Goal: Task Accomplishment & Management: Complete application form

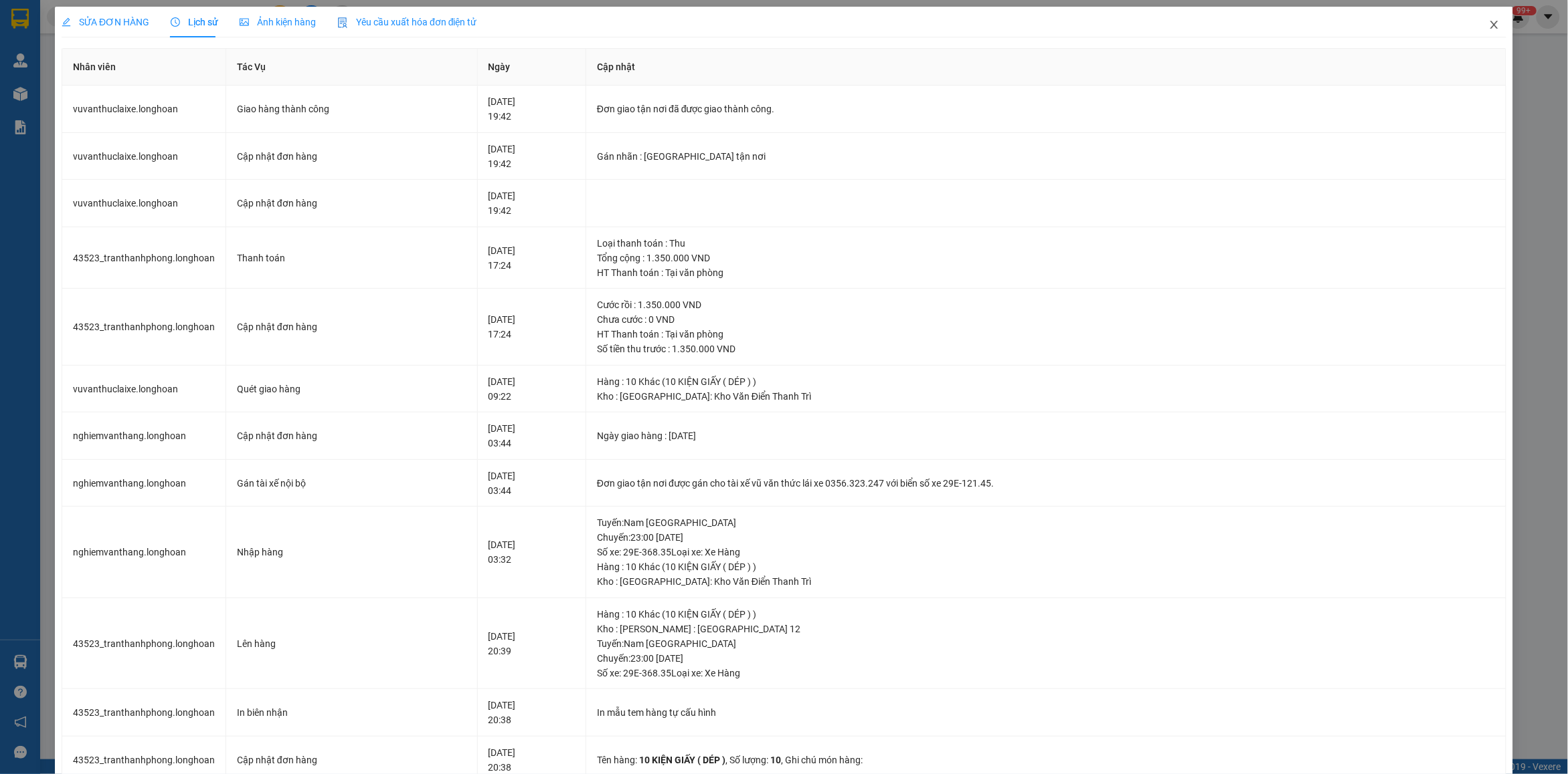
click at [1489, 29] on icon "close" at bounding box center [1495, 24] width 11 height 11
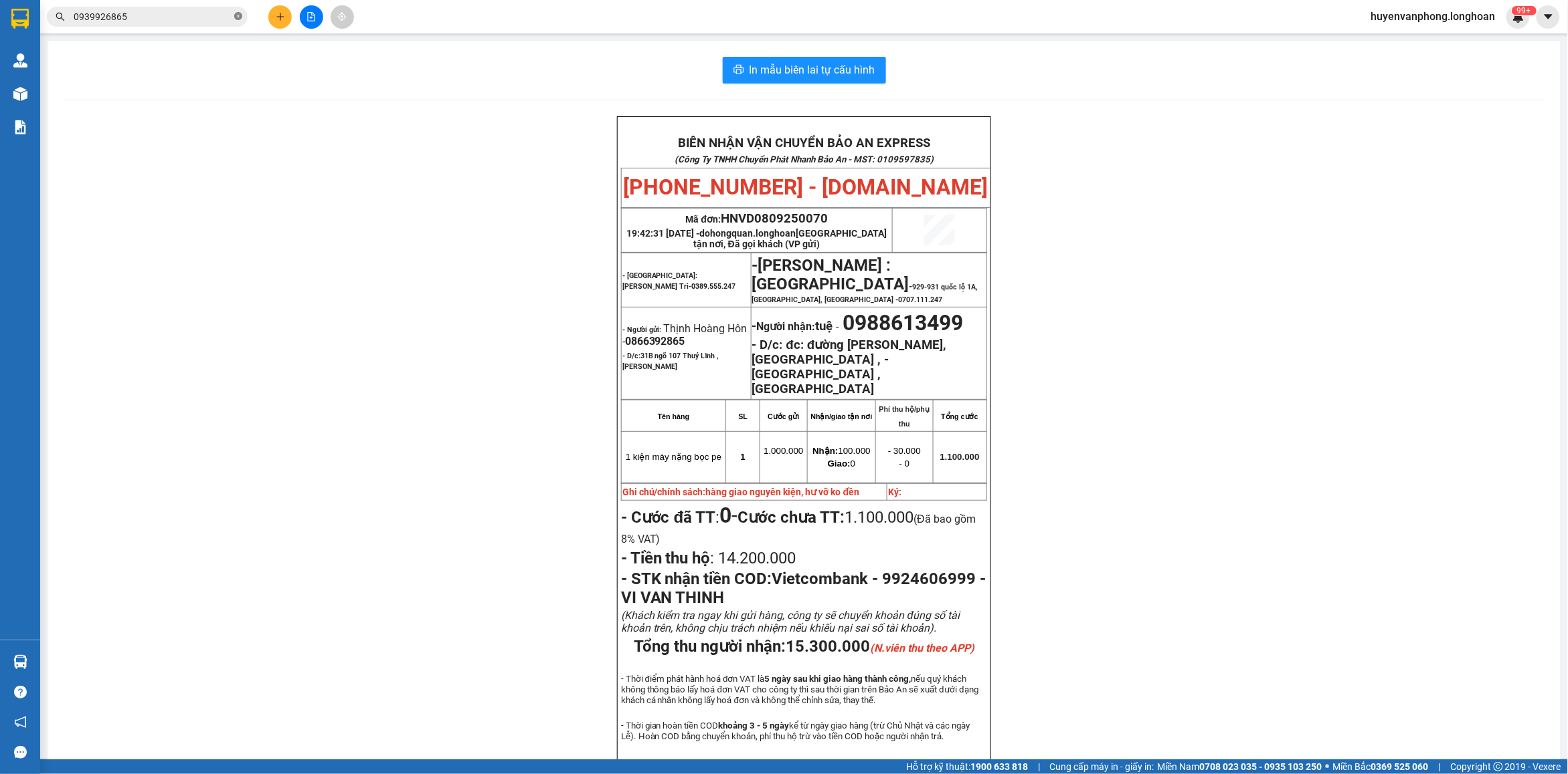
click at [241, 16] on icon "close-circle" at bounding box center [238, 15] width 8 height 8
click at [179, 24] on input "text" at bounding box center [152, 16] width 158 height 14
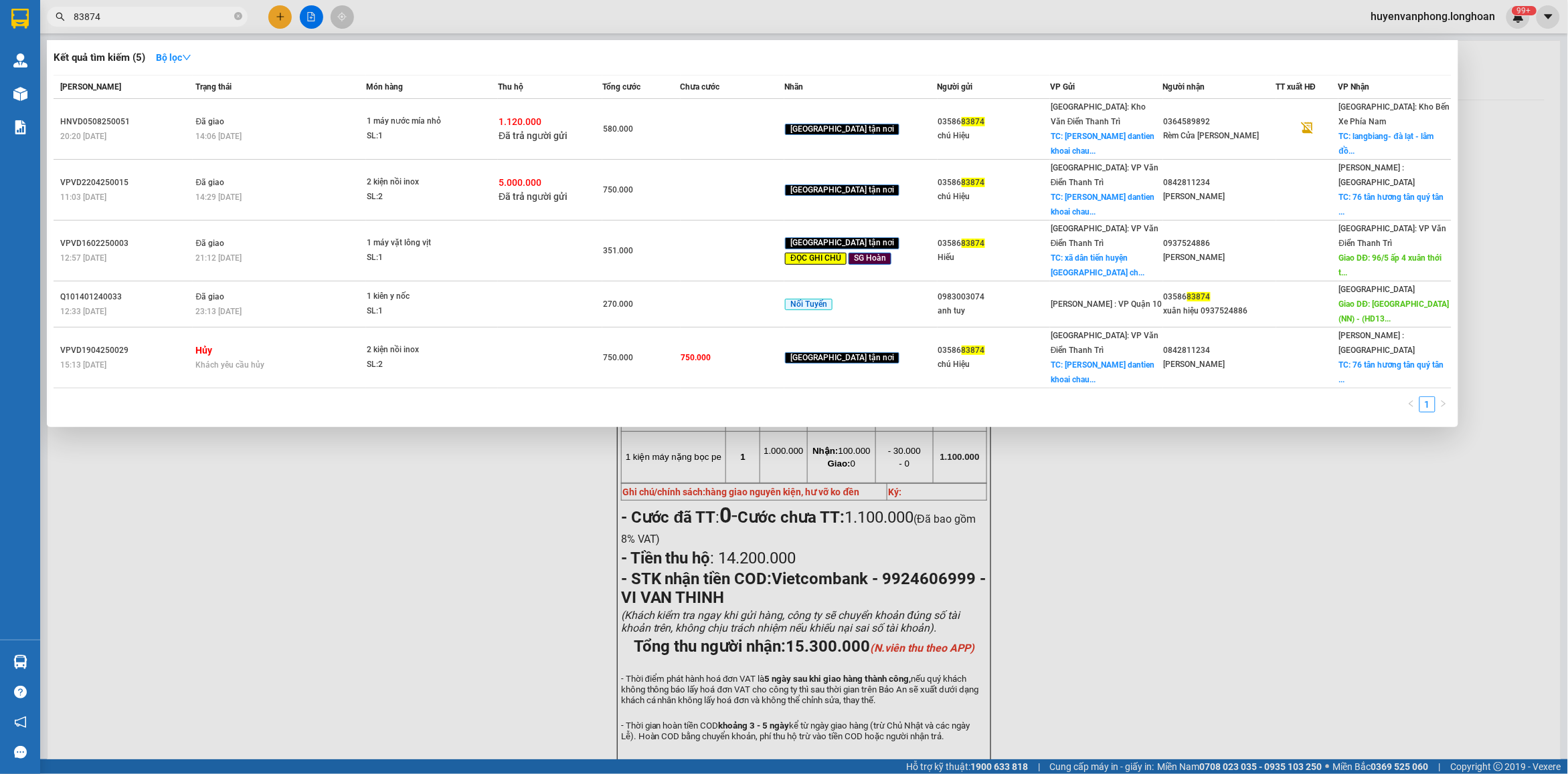
type input "83874"
click at [233, 14] on span "83874" at bounding box center [147, 16] width 201 height 20
click at [207, 14] on input "83874" at bounding box center [152, 16] width 158 height 14
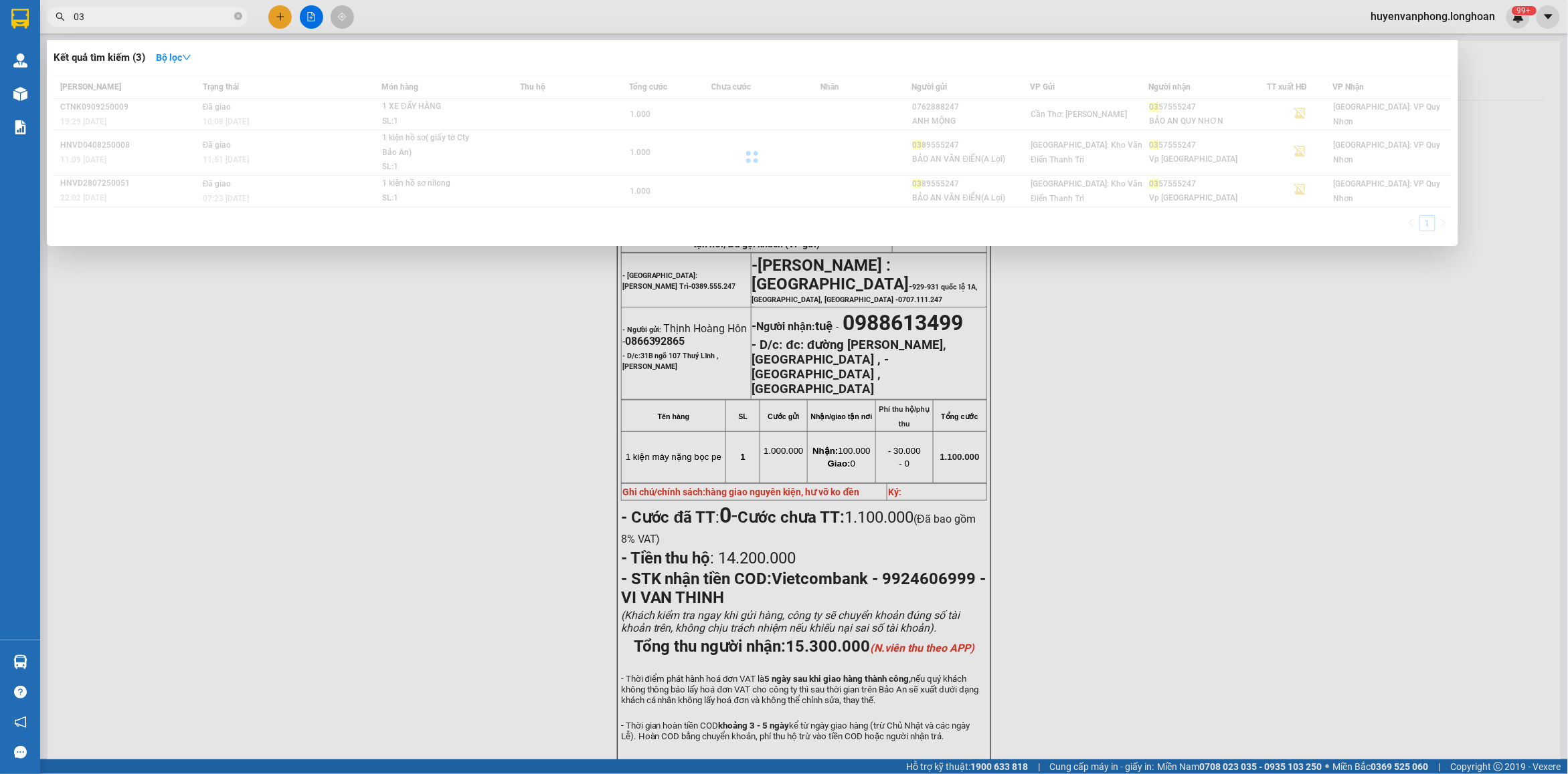
type input "0"
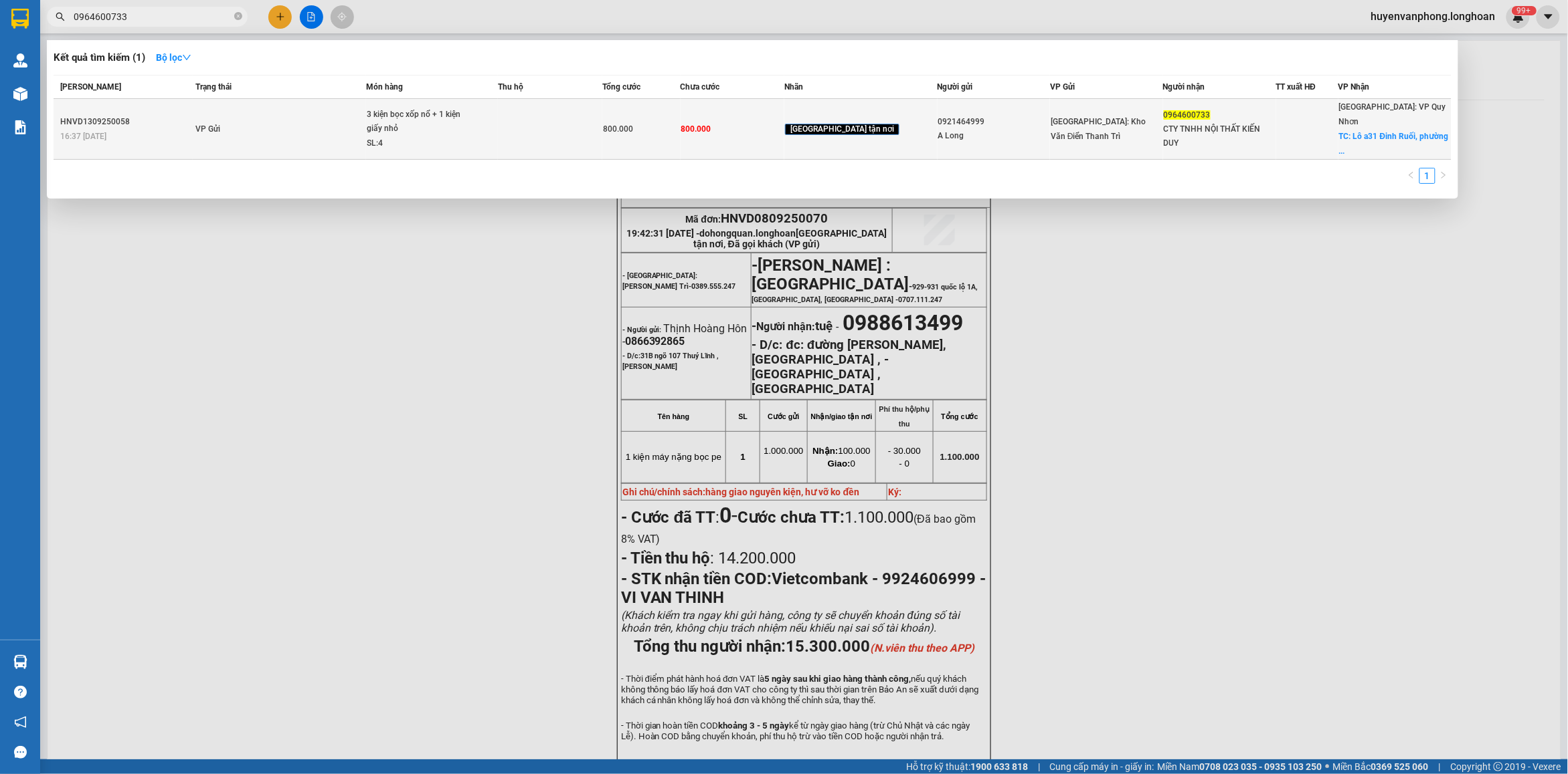
type input "0964600733"
click at [486, 127] on span "3 kiện bọc xốp nổ + 1 kiện giấy nhỏ SL: 4" at bounding box center [432, 129] width 130 height 43
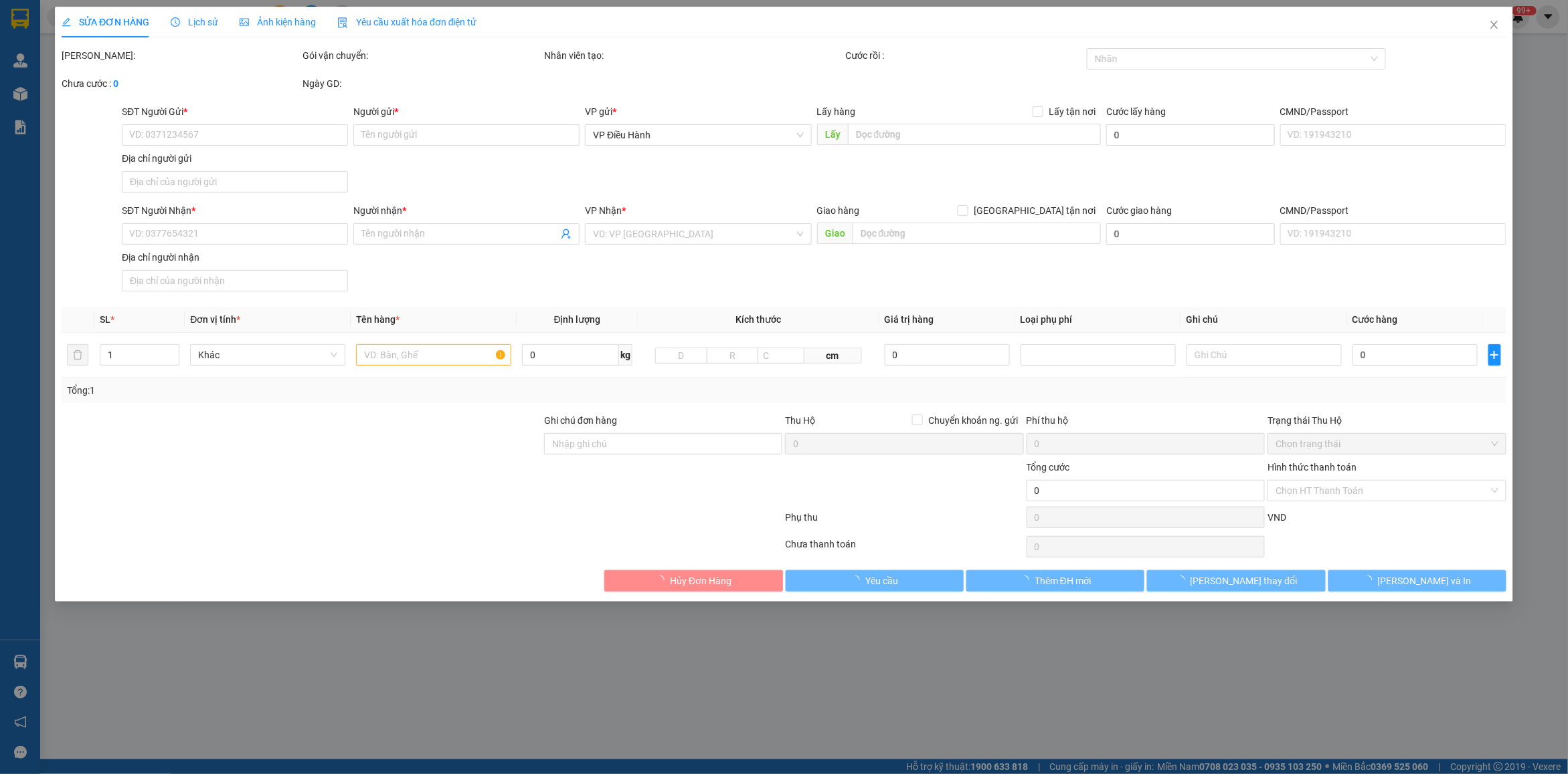
type input "0921464999"
type input "A Long"
type input "0964600733"
type input "CTY TNHH NỘI THẤT KIẾN DUY"
checkbox input "true"
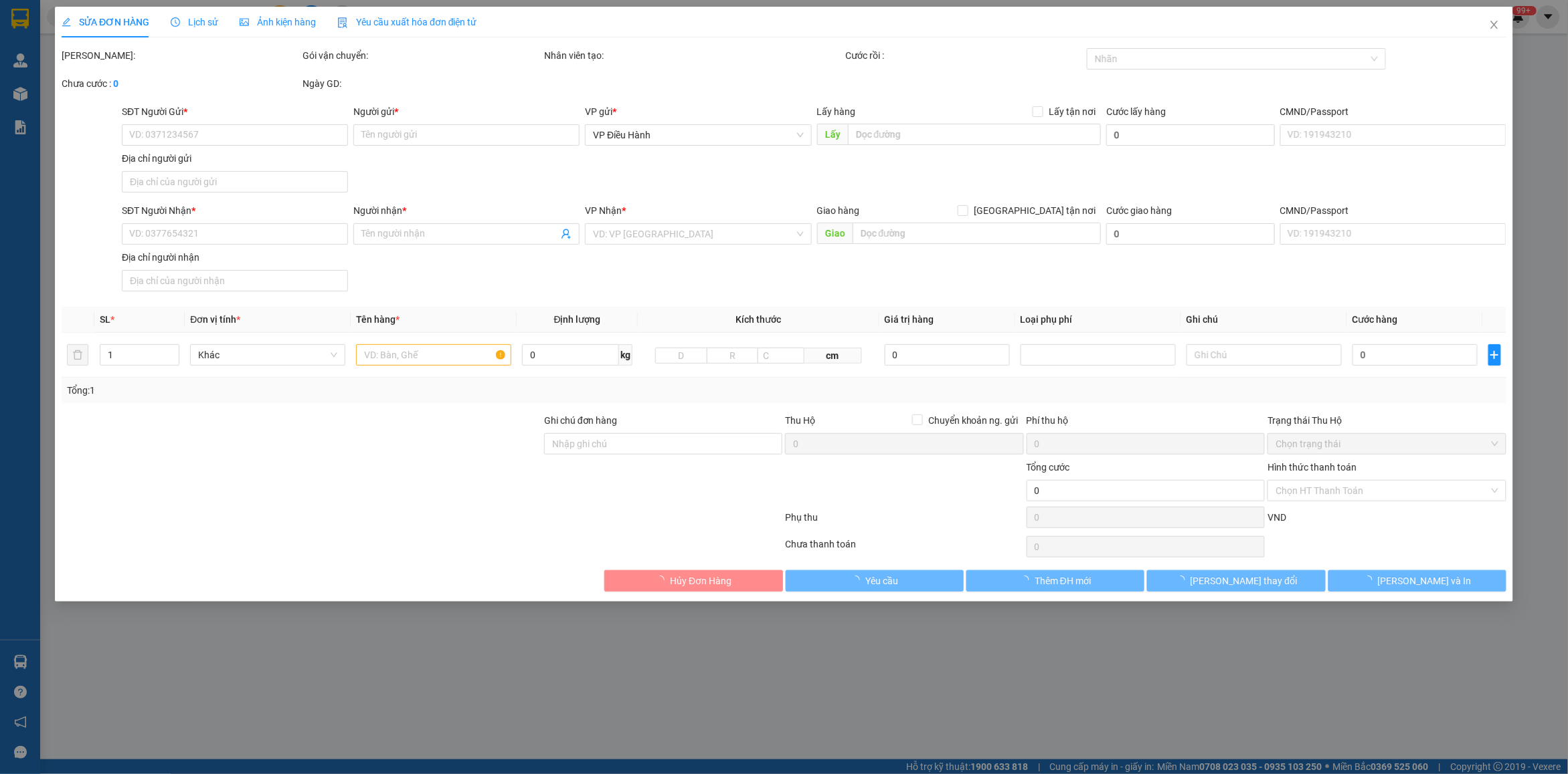
type input "Lô a31 Đinh Ruối, [GEOGRAPHIC_DATA], [GEOGRAPHIC_DATA], [GEOGRAPHIC_DATA], [GEO…"
type input "800.000"
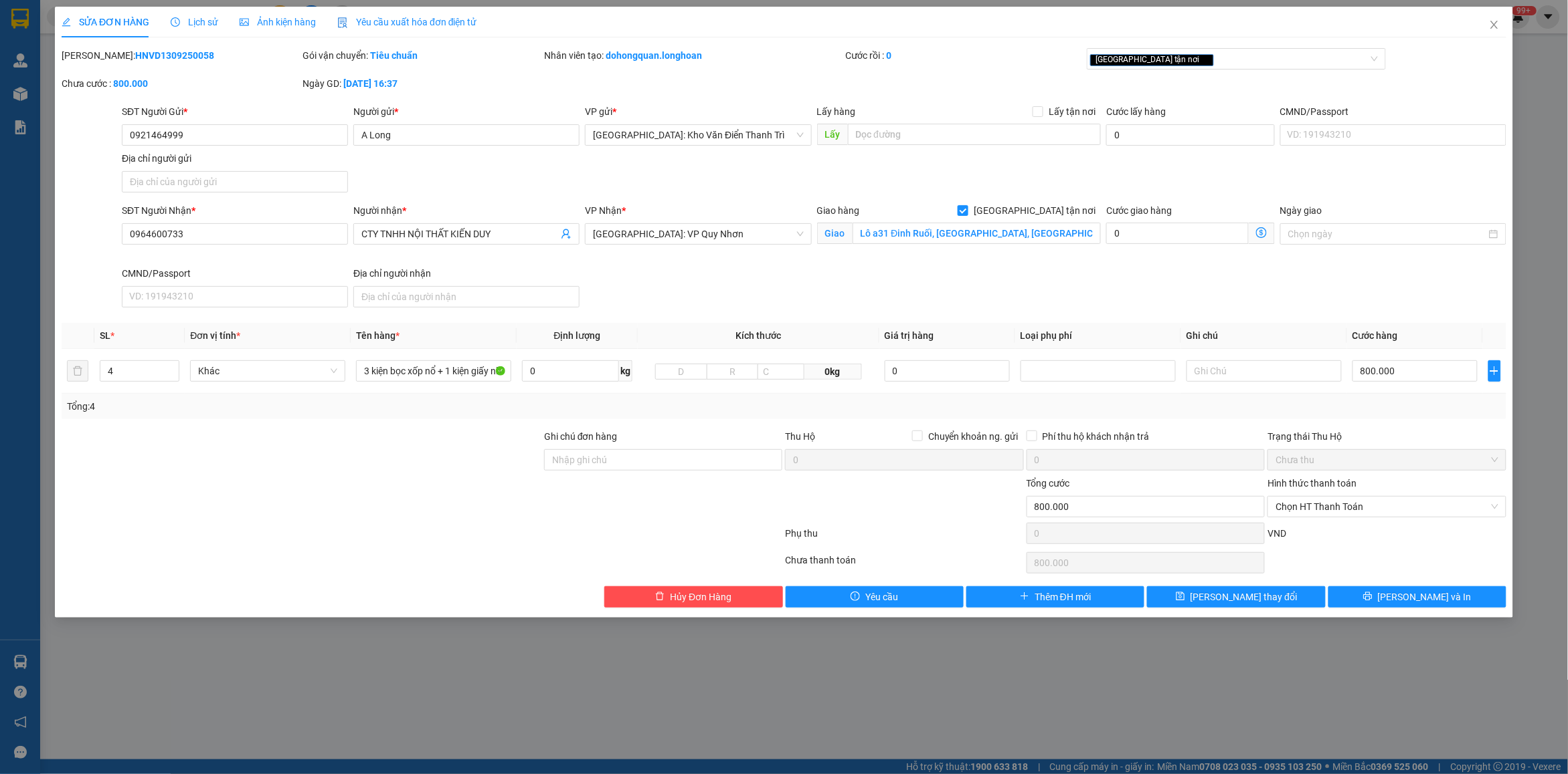
click at [189, 21] on span "Lịch sử" at bounding box center [195, 22] width 48 height 11
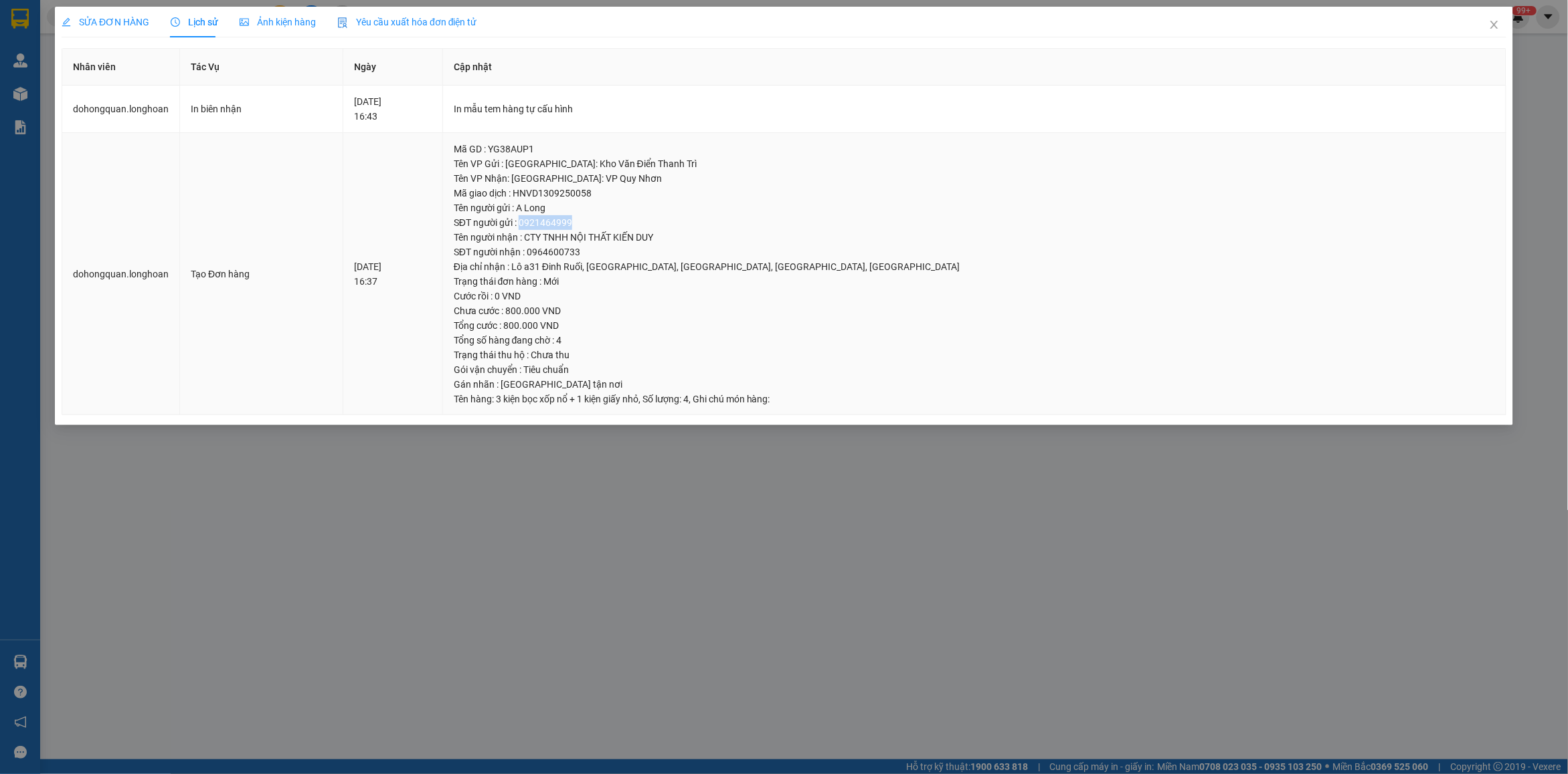
drag, startPoint x: 657, startPoint y: 222, endPoint x: 728, endPoint y: 226, distance: 71.1
click at [728, 226] on div "SĐT người gửi : 0921464999" at bounding box center [974, 222] width 1041 height 14
copy div "0921464999"
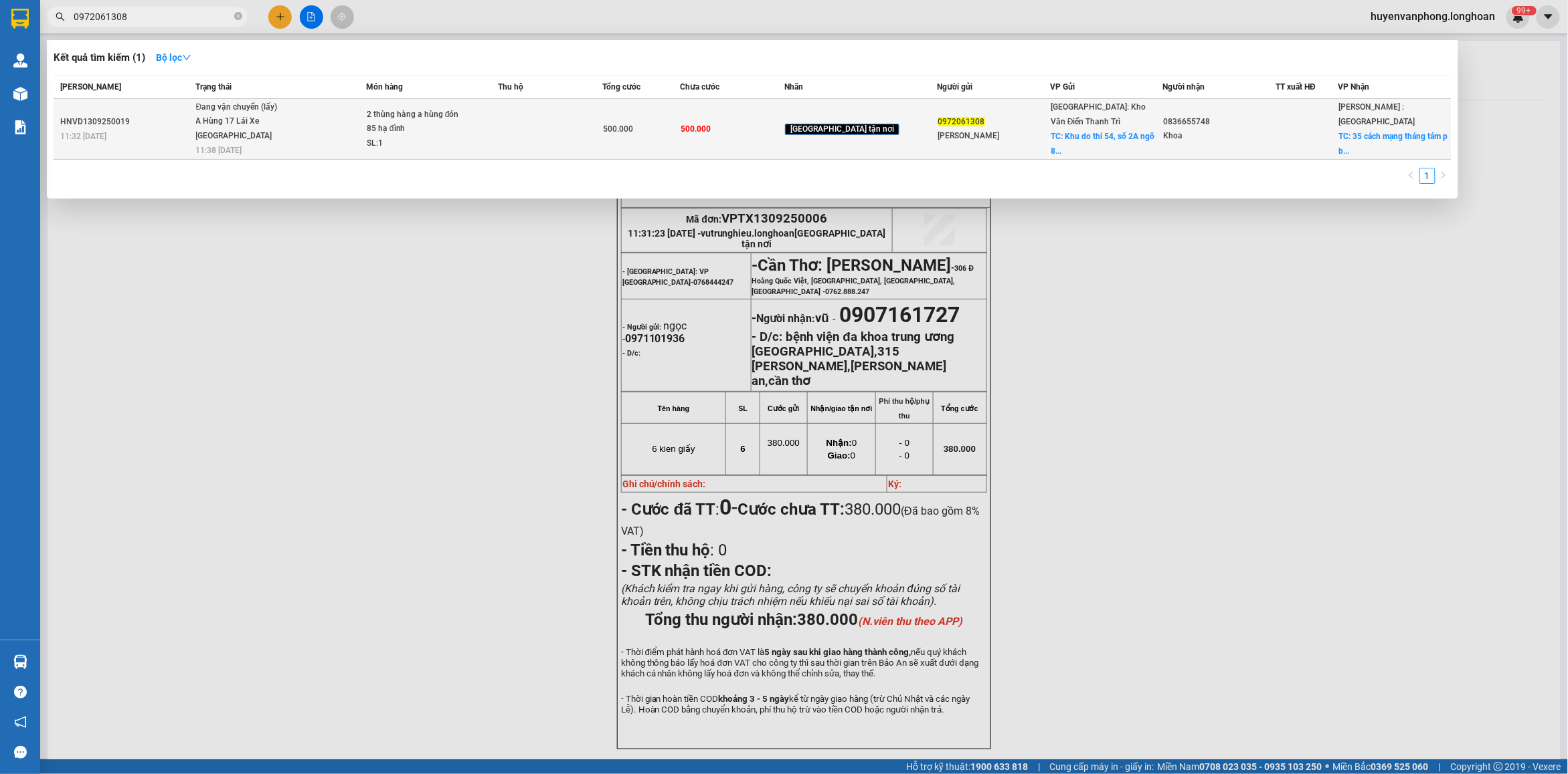
scroll to position [61, 0]
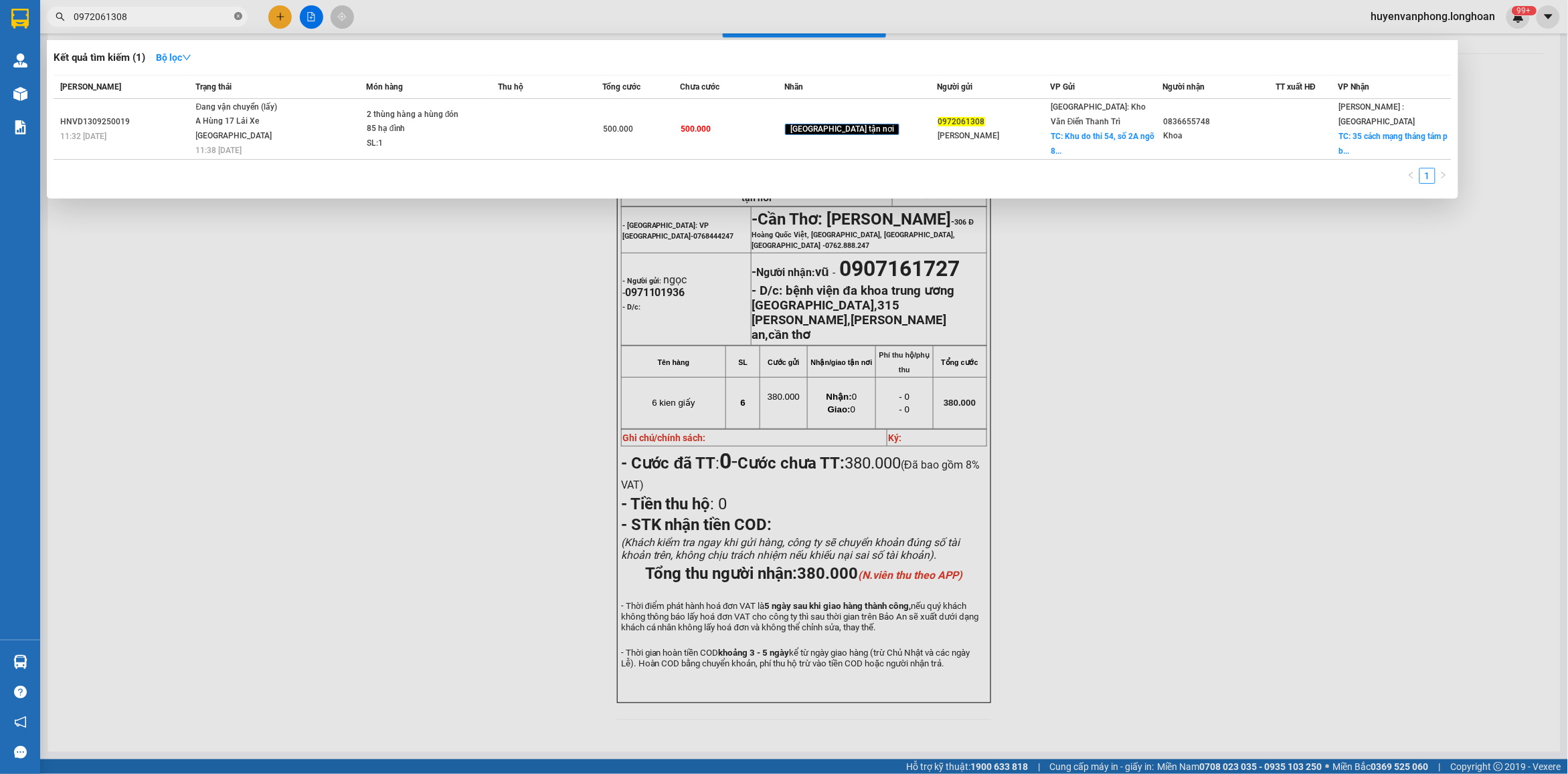
click at [234, 15] on icon "close-circle" at bounding box center [238, 15] width 8 height 8
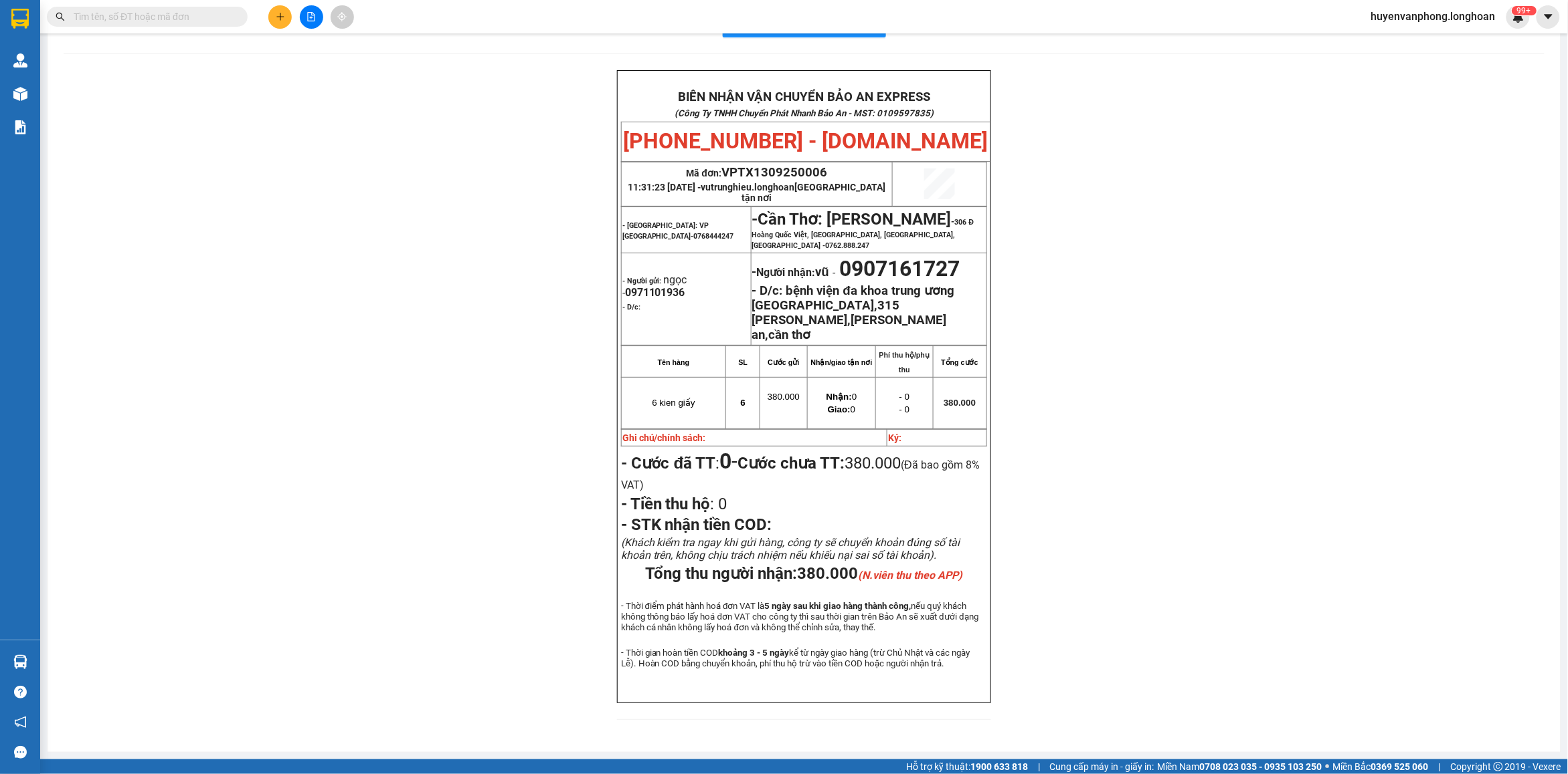
click at [161, 27] on div "Kết quả tìm kiếm ( 1 ) Bộ lọc Mã ĐH Trạng thái Món hàng Thu hộ Tổng cước Chưa c…" at bounding box center [130, 17] width 261 height 24
click at [135, 25] on span at bounding box center [147, 16] width 201 height 20
click at [104, 14] on input "text" at bounding box center [152, 16] width 158 height 14
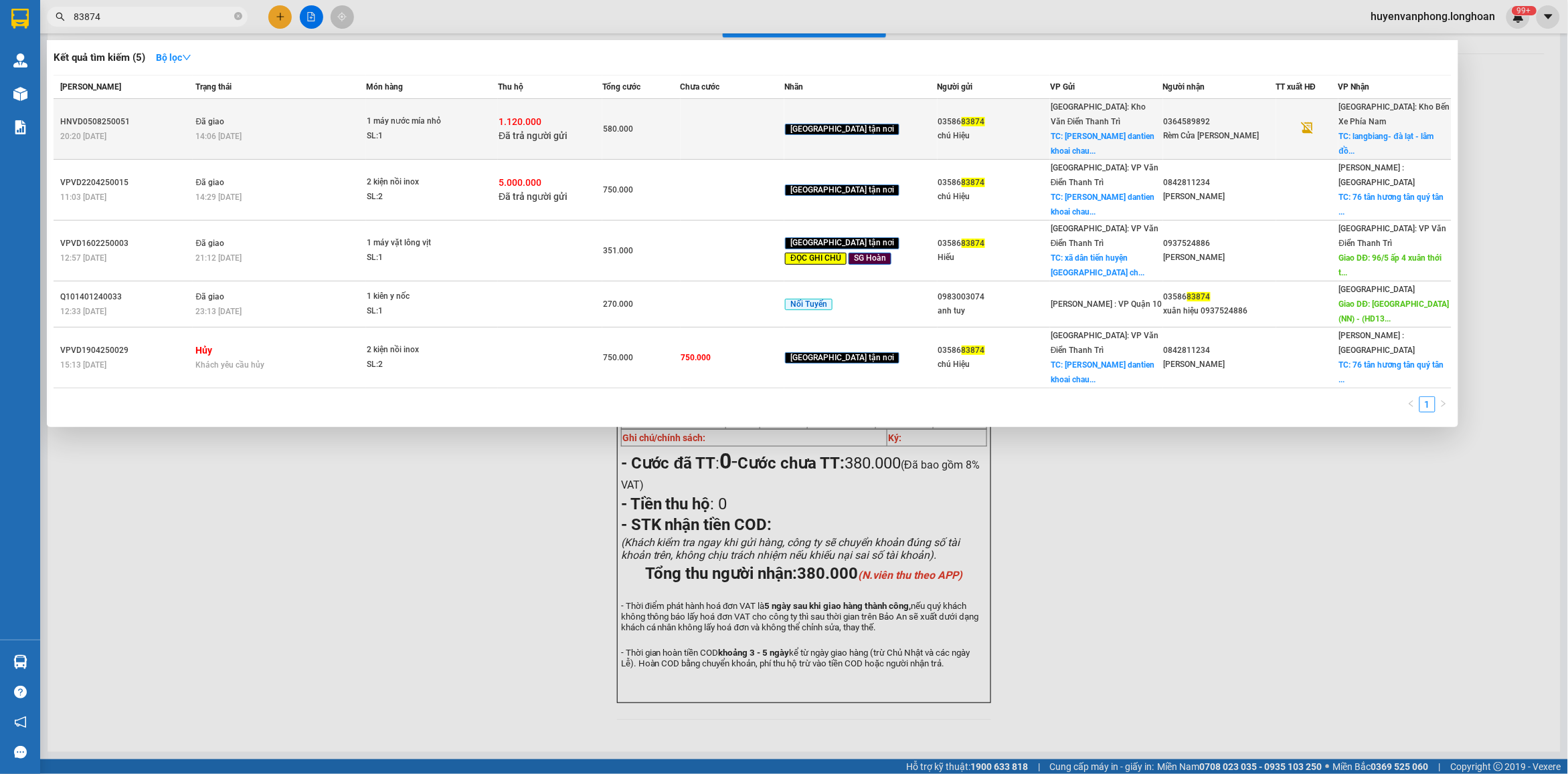
type input "83874"
click at [392, 129] on div "SL: 1" at bounding box center [416, 137] width 100 height 14
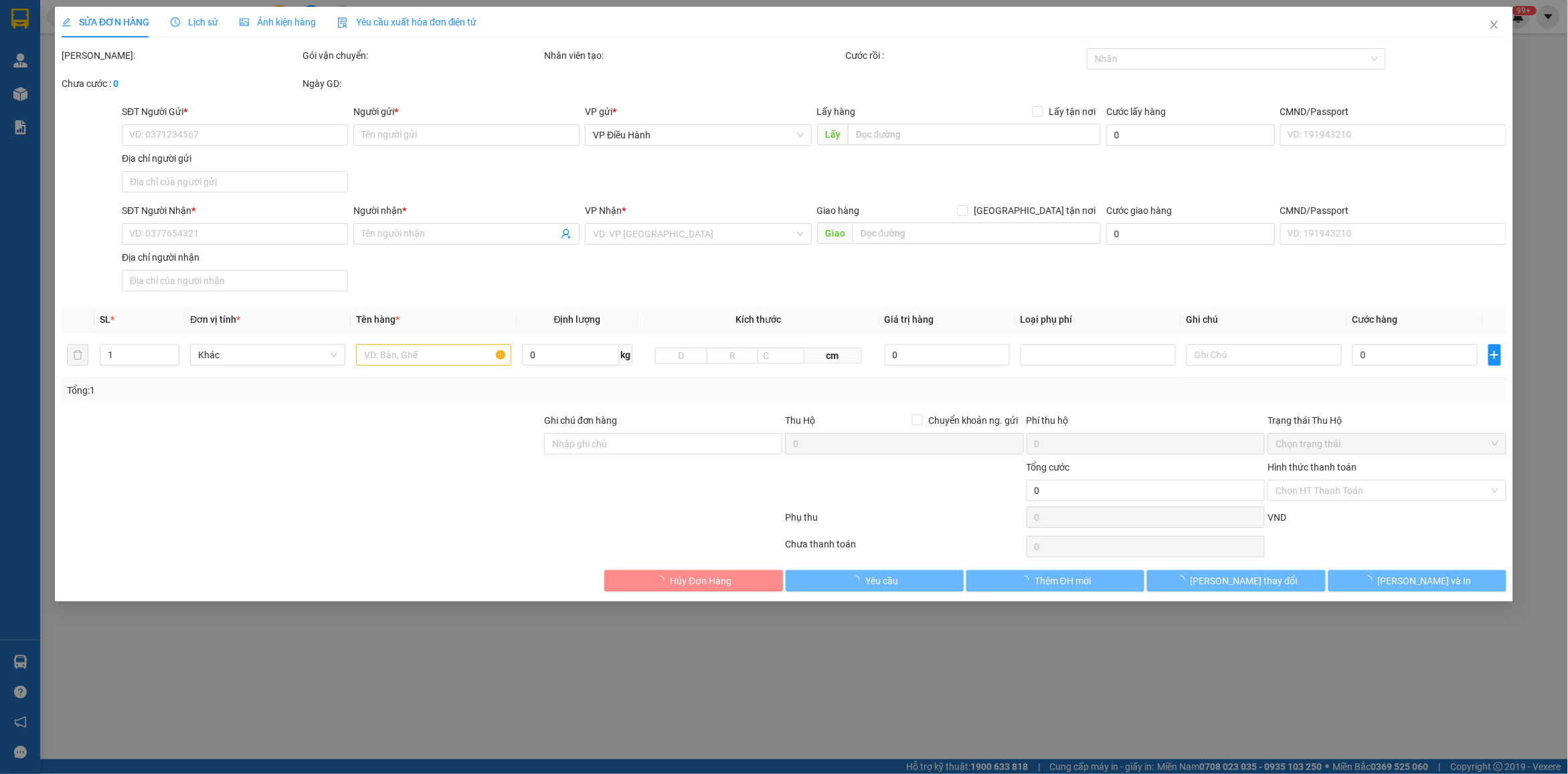
type input "0358683874"
type input "chú Hiệu"
checkbox input "true"
type input "[PERSON_NAME] dantien khoai [PERSON_NAME]"
type input "0364589892"
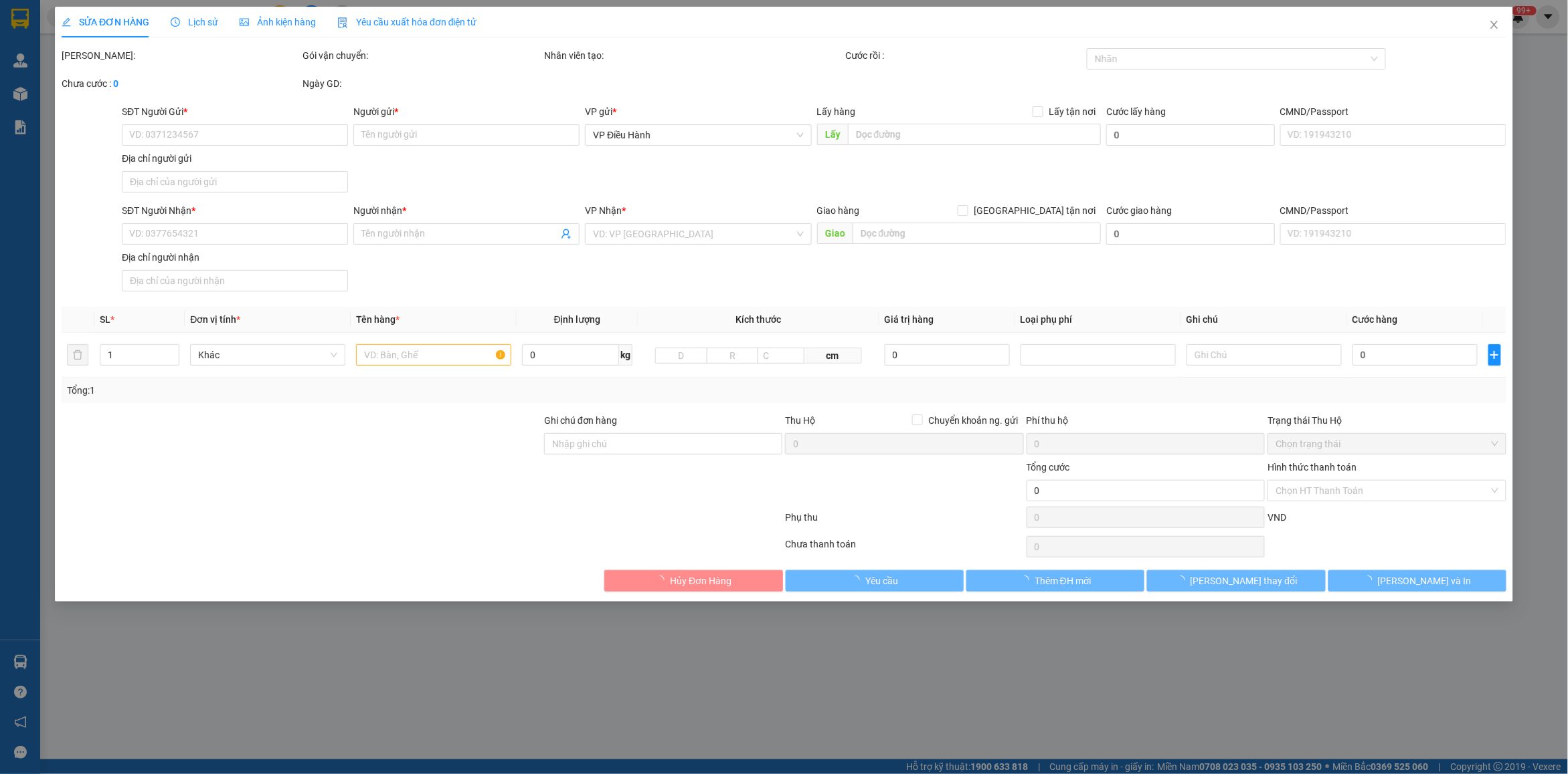
type input "Rèm Cửa [PERSON_NAME]"
checkbox input "true"
type input "langbiang- đà lạt - lâm đồng"
checkbox input "true"
type input "1.120.000"
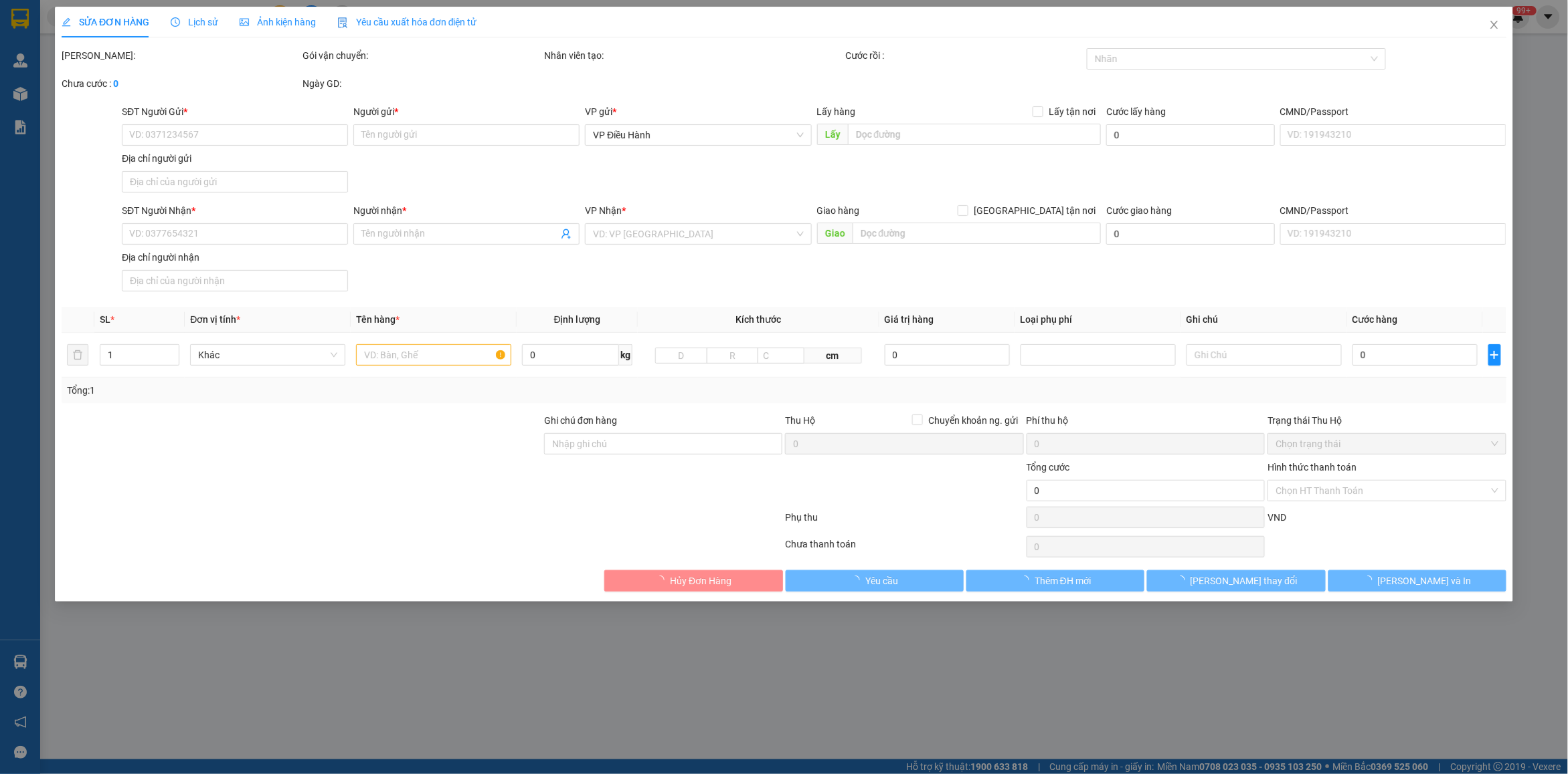
type input "10.000"
type input "580.000"
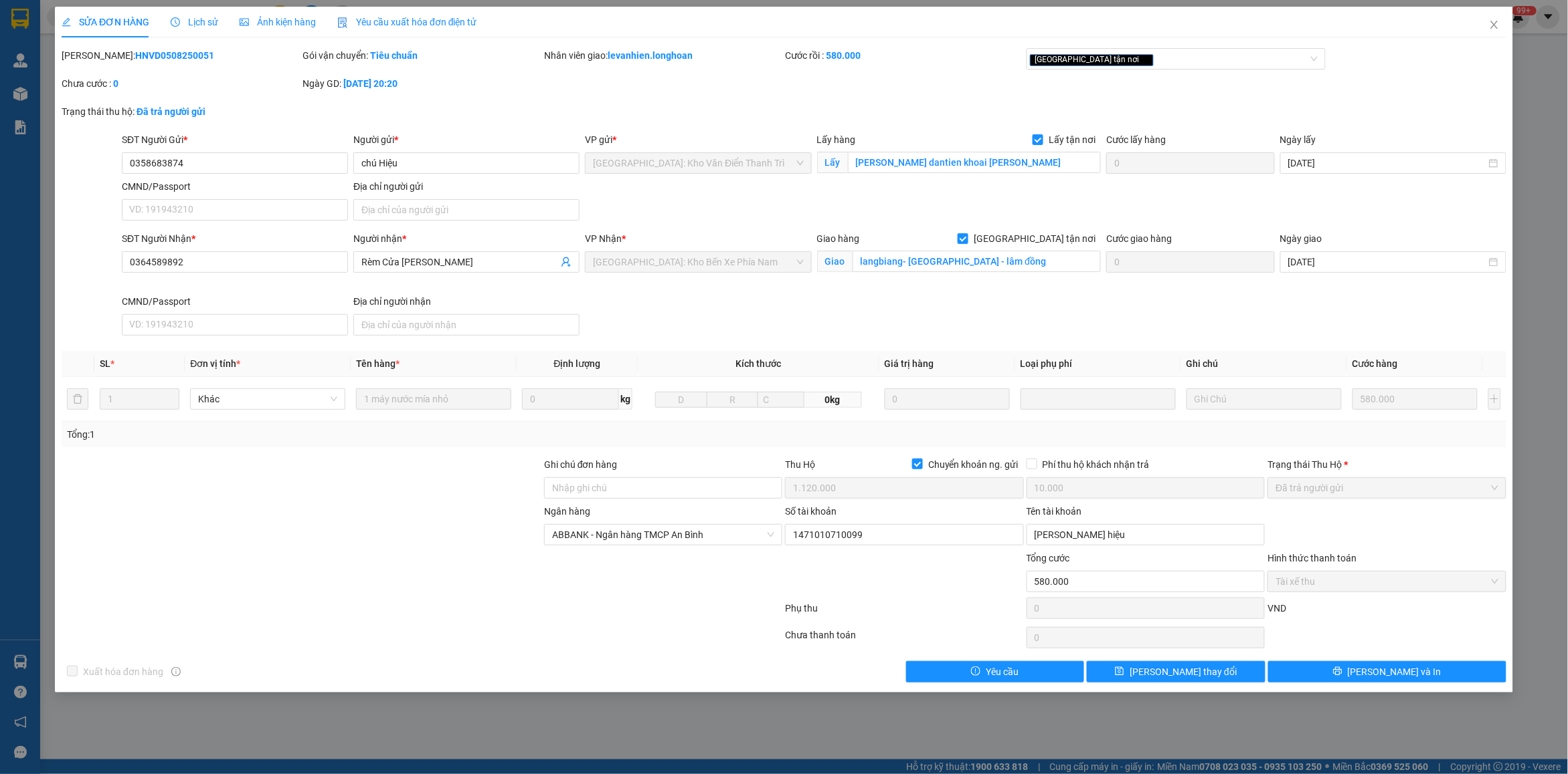
click at [186, 14] on div "Lịch sử" at bounding box center [195, 22] width 48 height 14
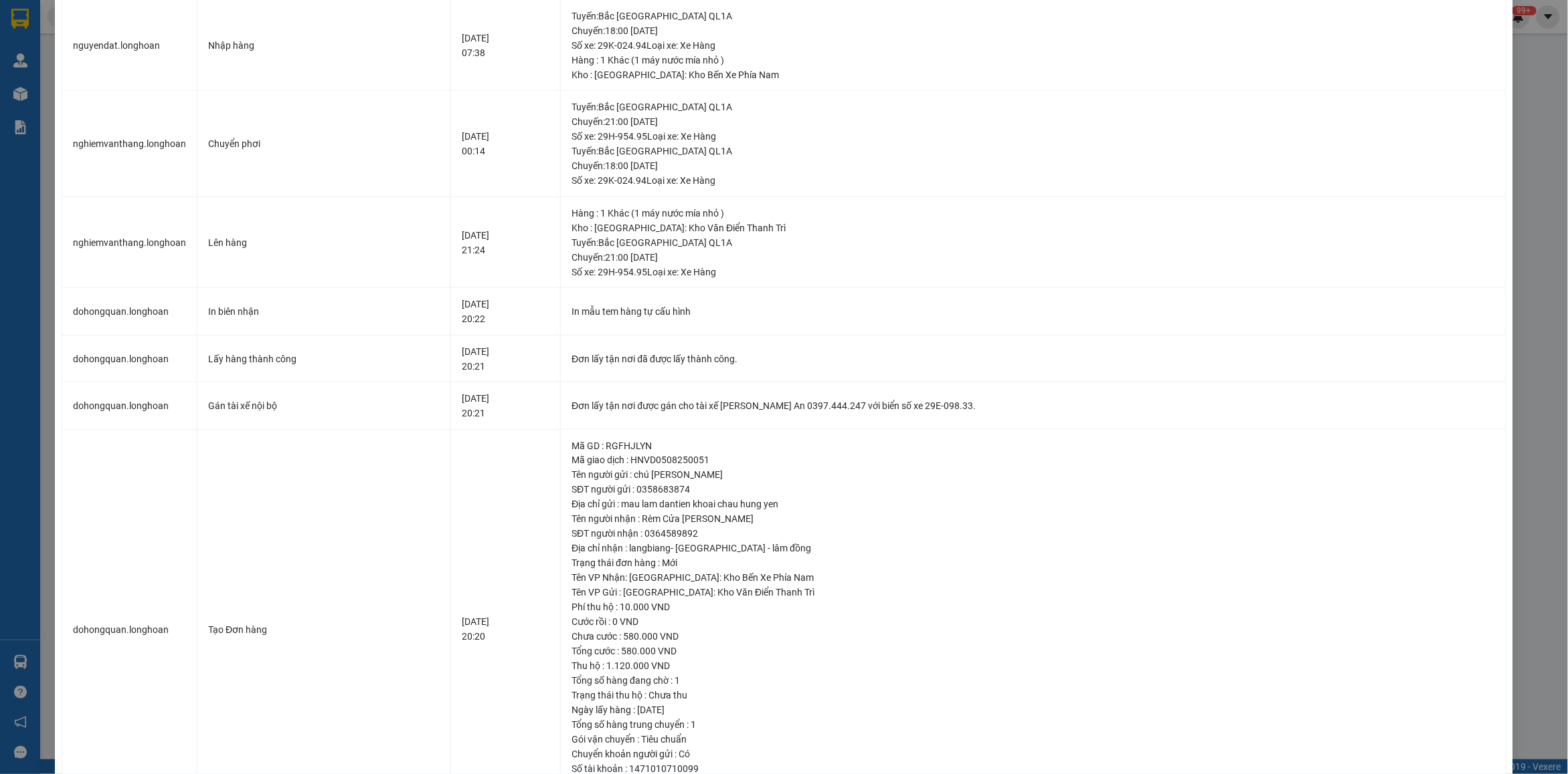
scroll to position [666, 0]
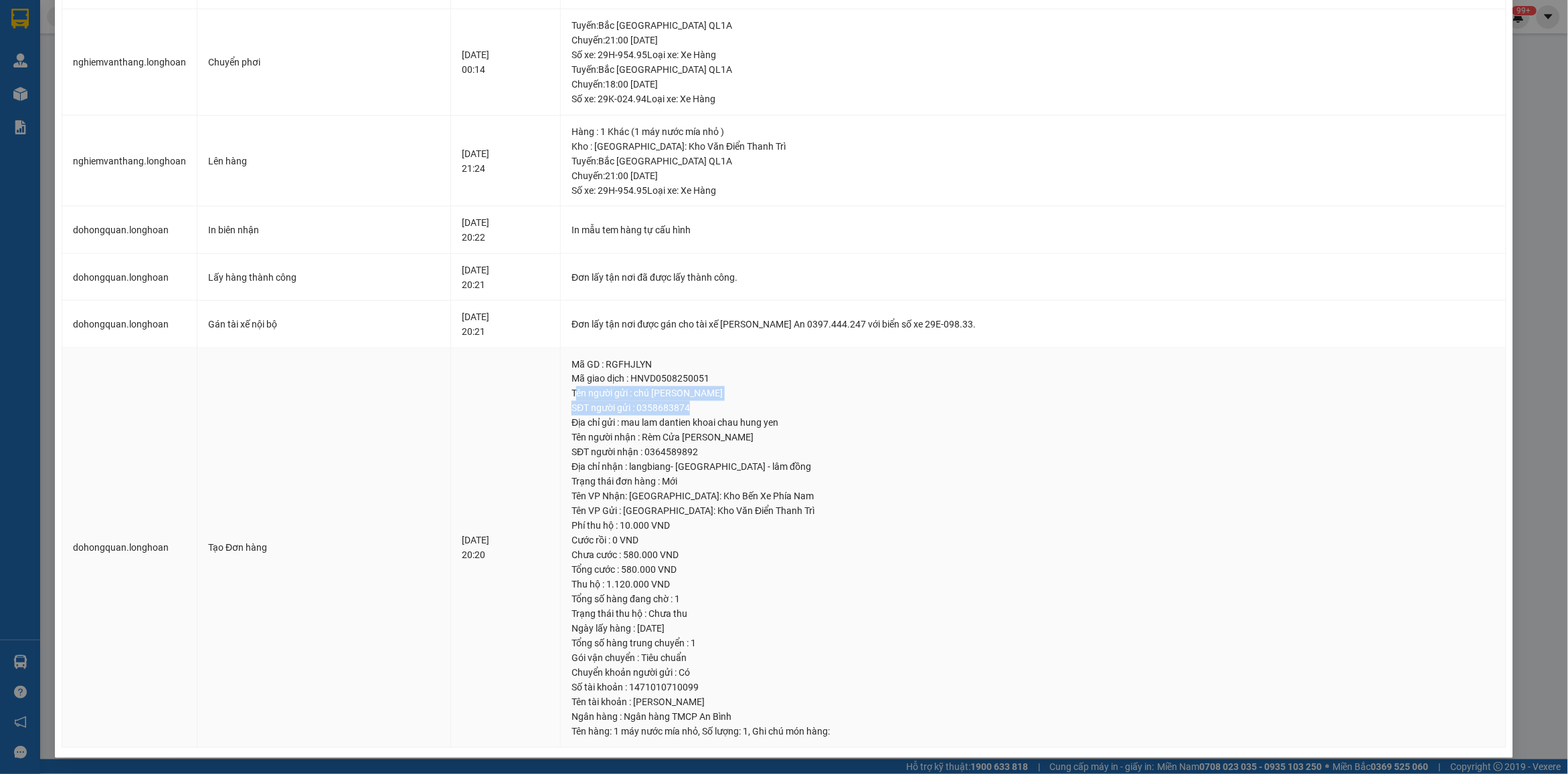
drag, startPoint x: 606, startPoint y: 390, endPoint x: 810, endPoint y: 415, distance: 205.5
click at [810, 415] on td "Mã GD : RGFHJLYN Mã giao dịch : HNVD0508250051 Tên người gửi : chú Hiệu SĐT ngư…" at bounding box center [1033, 548] width 946 height 401
click at [631, 402] on div "SĐT người gửi : 0358683874" at bounding box center [1033, 409] width 924 height 14
drag, startPoint x: 605, startPoint y: 392, endPoint x: 834, endPoint y: 422, distance: 231.0
click at [834, 422] on td "Mã GD : RGFHJLYN Mã giao dịch : HNVD0508250051 Tên người gửi : chú Hiệu SĐT ngư…" at bounding box center [1033, 548] width 946 height 401
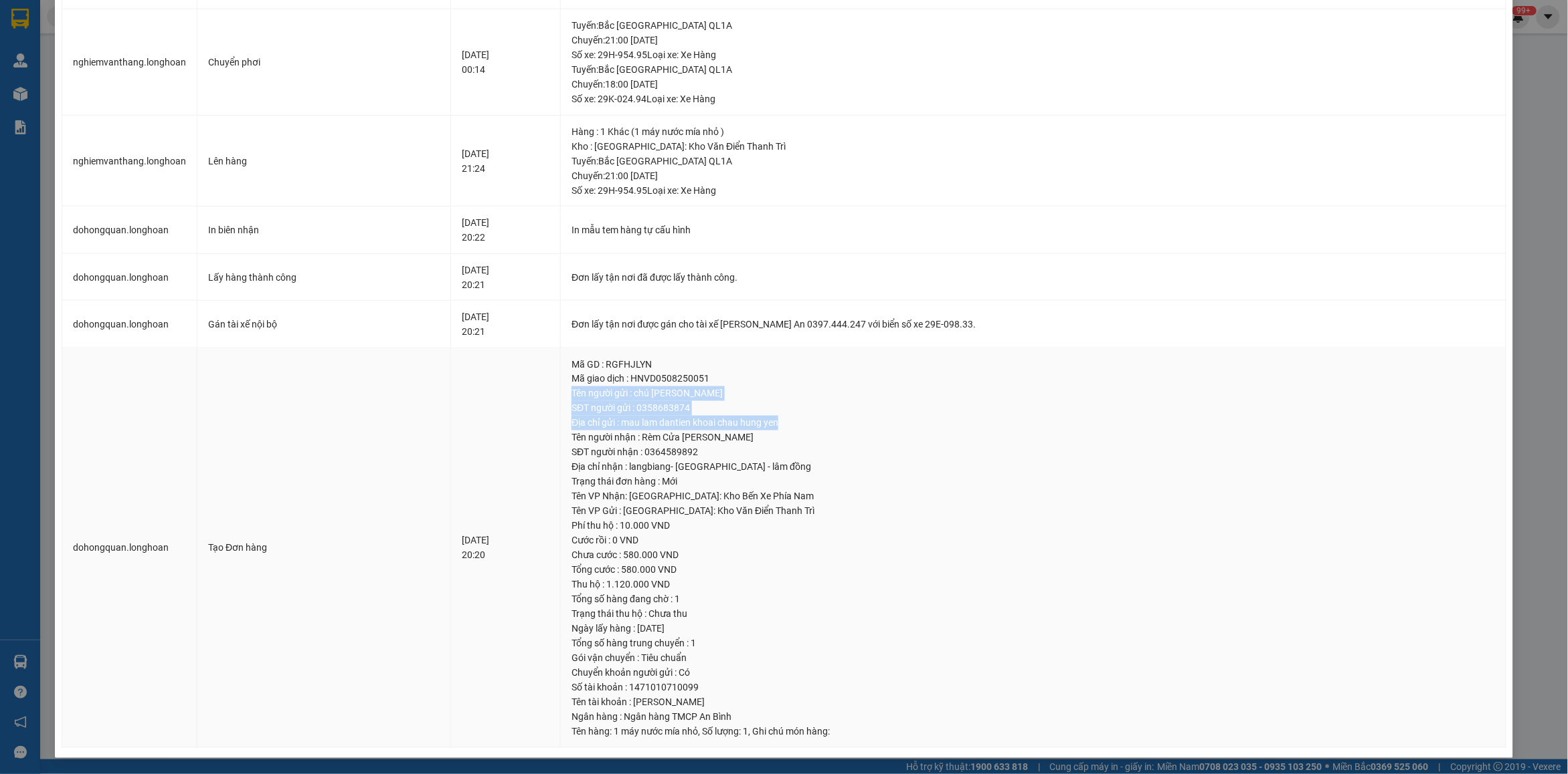
copy td "Tên người gửi : chú Hiệu SĐT người gửi : 0358683874 Địa chỉ gửi : mau lam danti…"
drag, startPoint x: 604, startPoint y: 686, endPoint x: 786, endPoint y: 716, distance: 184.5
click at [786, 716] on td "Mã GD : RGFHJLYN Mã giao dịch : HNVD0508250051 Tên người gửi : chú Hiệu SĐT ngư…" at bounding box center [1033, 548] width 946 height 401
copy td "Số tài khoản : 1471010710099 Tên tài khoản : bùi xuân hiệu Ngân hàng : Ngân hàn…"
